Goal: Transaction & Acquisition: Obtain resource

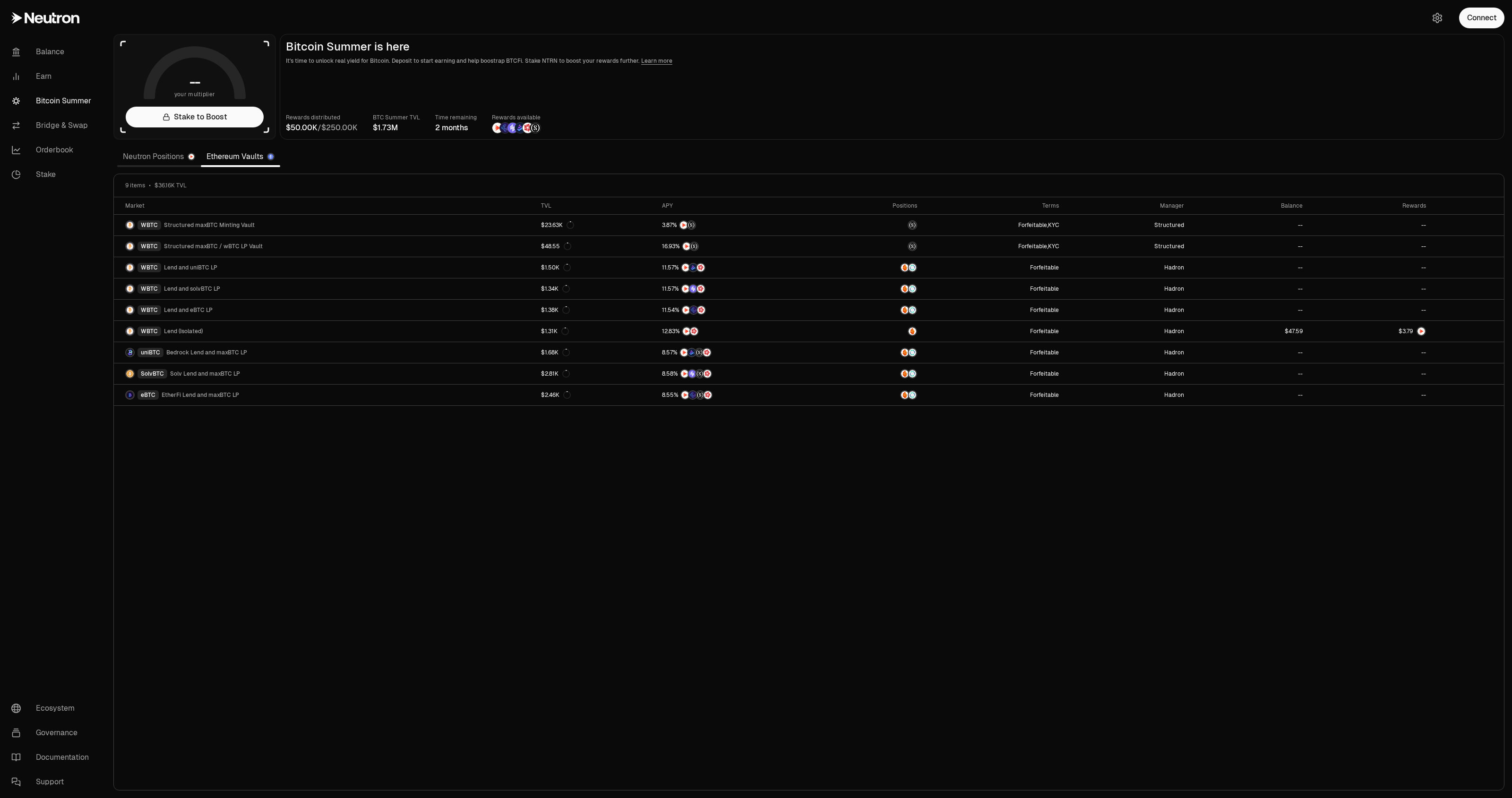
click at [162, 158] on link "Neutron Positions" at bounding box center [159, 157] width 84 height 18
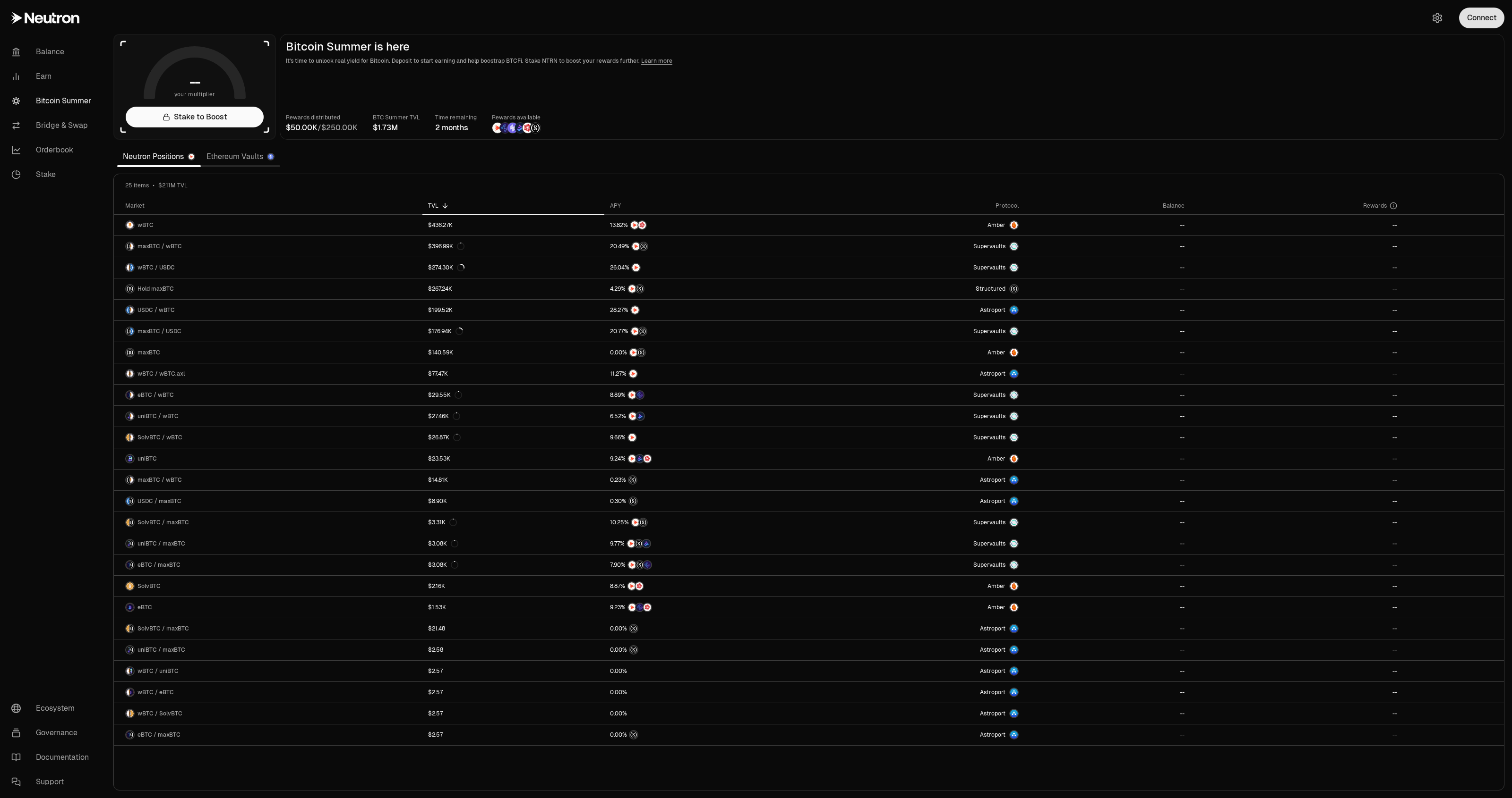
click at [1477, 27] on button "Connect" at bounding box center [1481, 18] width 45 height 21
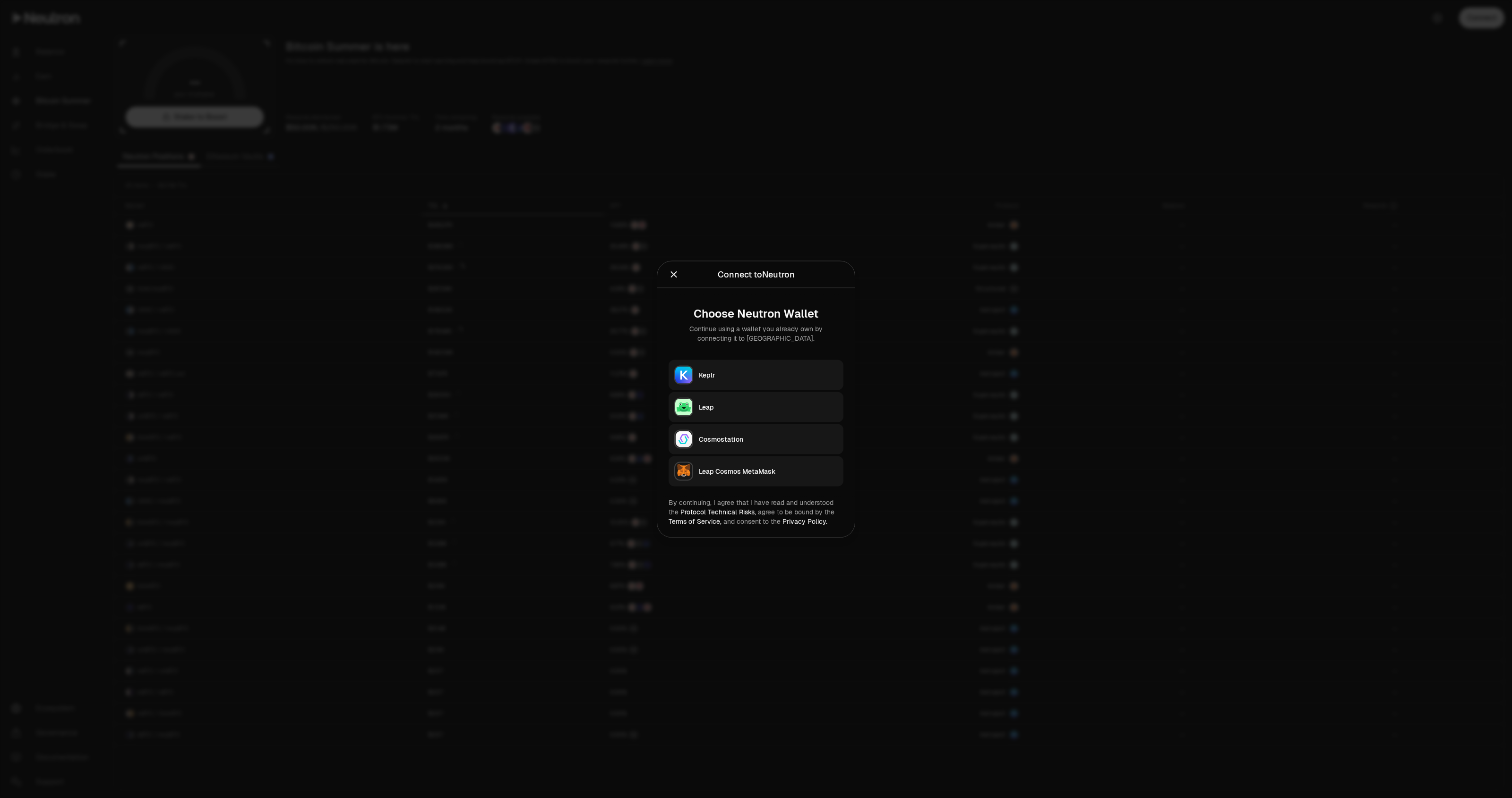
click at [806, 363] on button "Keplr" at bounding box center [755, 375] width 174 height 30
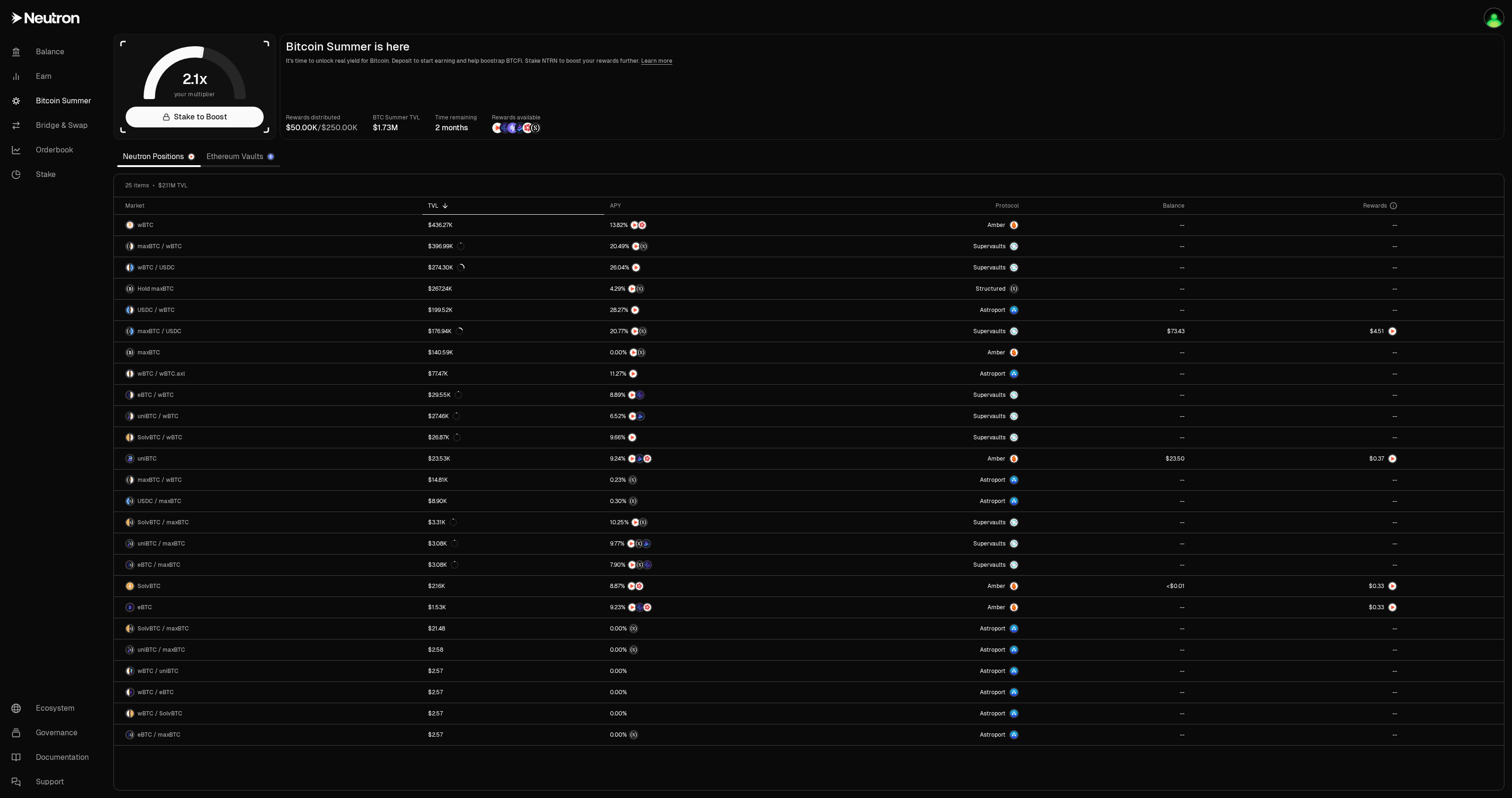
click at [764, 51] on h2 "Bitcoin Summer is here" at bounding box center [892, 47] width 1212 height 13
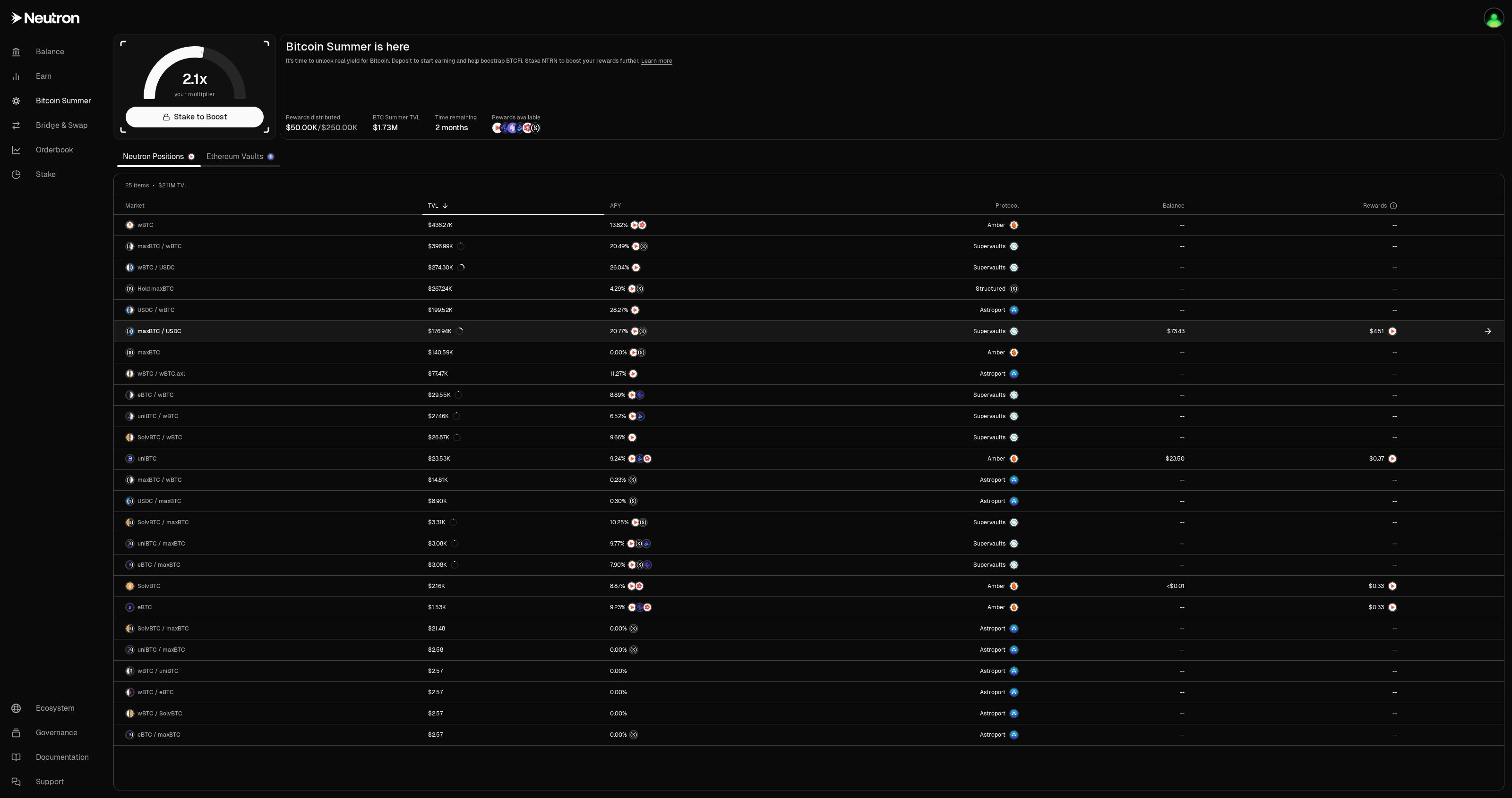
click at [1228, 336] on link at bounding box center [1296, 331] width 212 height 21
